Goal: Transaction & Acquisition: Purchase product/service

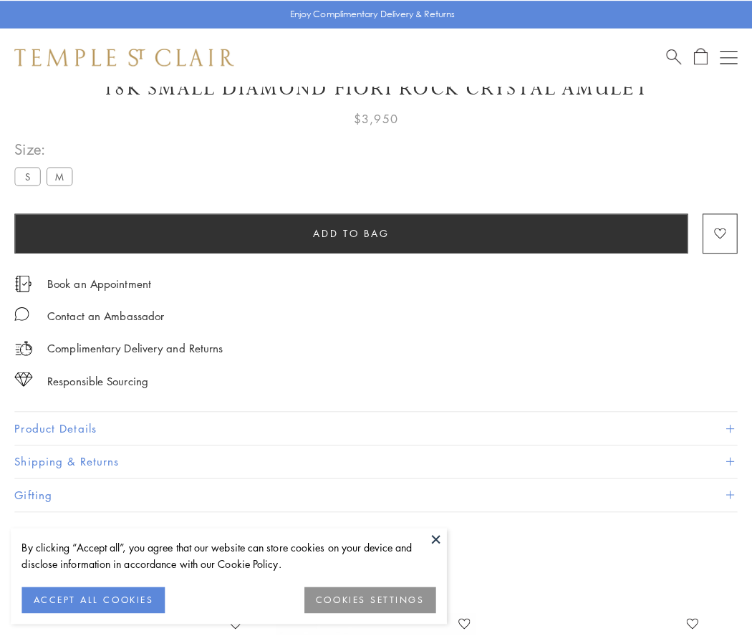
scroll to position [85, 0]
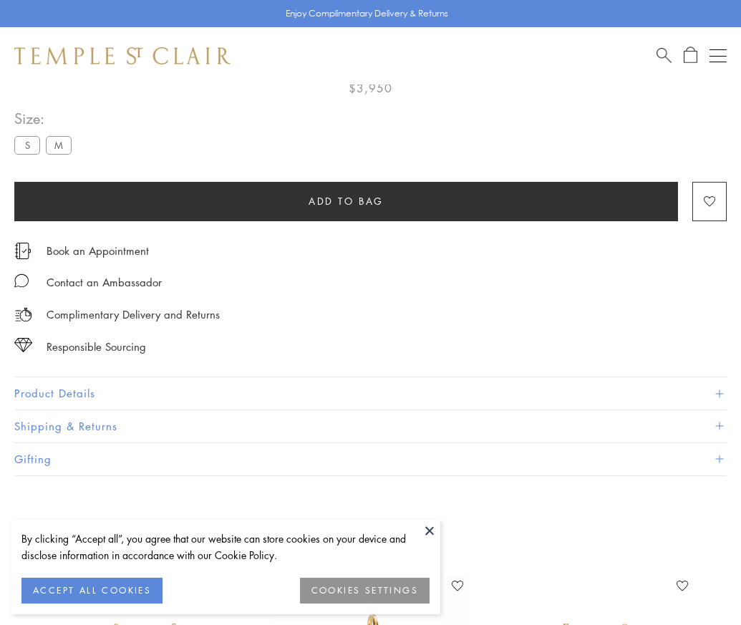
click at [346, 201] on span "Add to bag" at bounding box center [346, 201] width 75 height 16
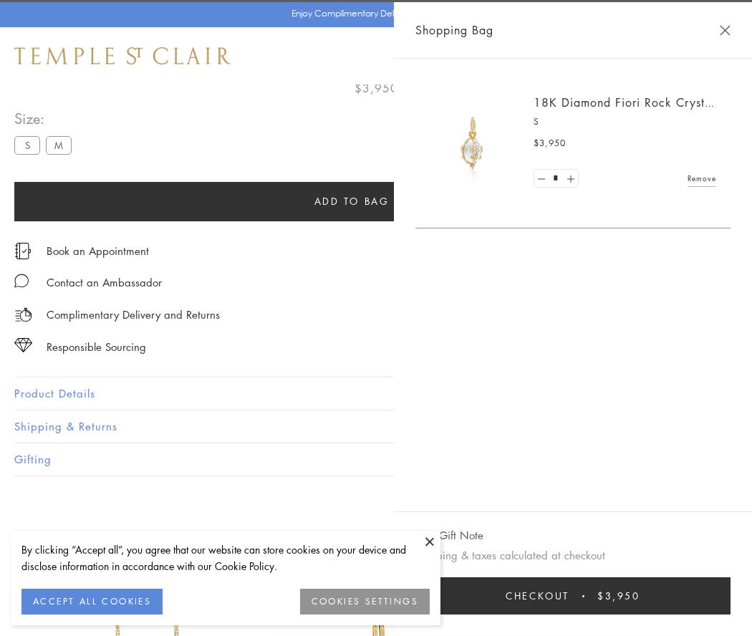
click at [569, 596] on span "Checkout" at bounding box center [538, 596] width 64 height 16
